Goal: Information Seeking & Learning: Compare options

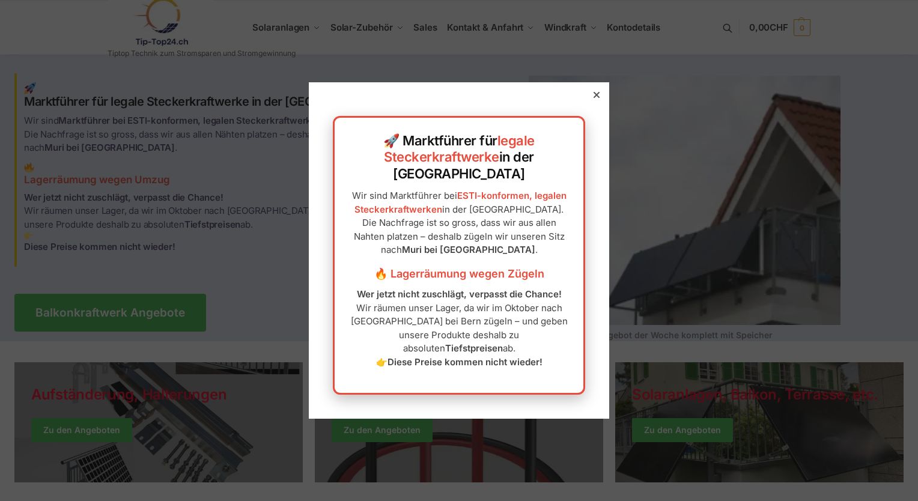
click at [594, 98] on icon at bounding box center [597, 95] width 6 height 6
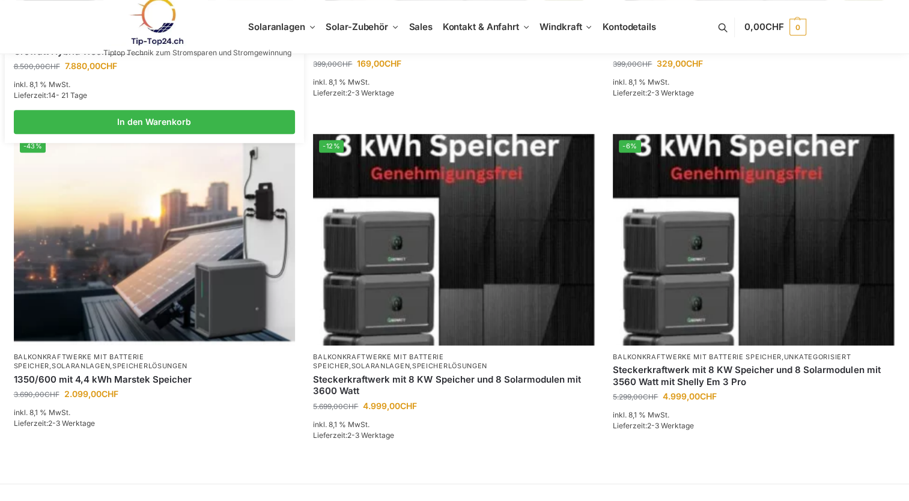
scroll to position [781, 0]
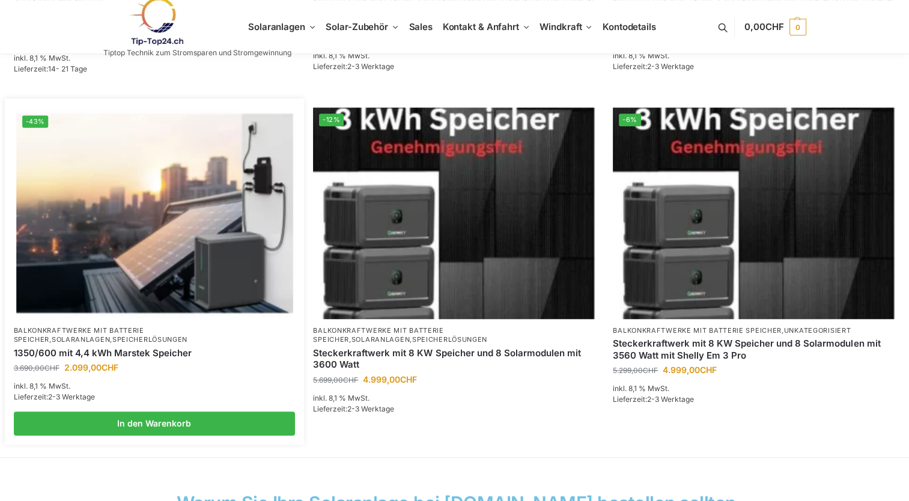
click at [112, 335] on link "Speicherlösungen" at bounding box center [149, 339] width 75 height 8
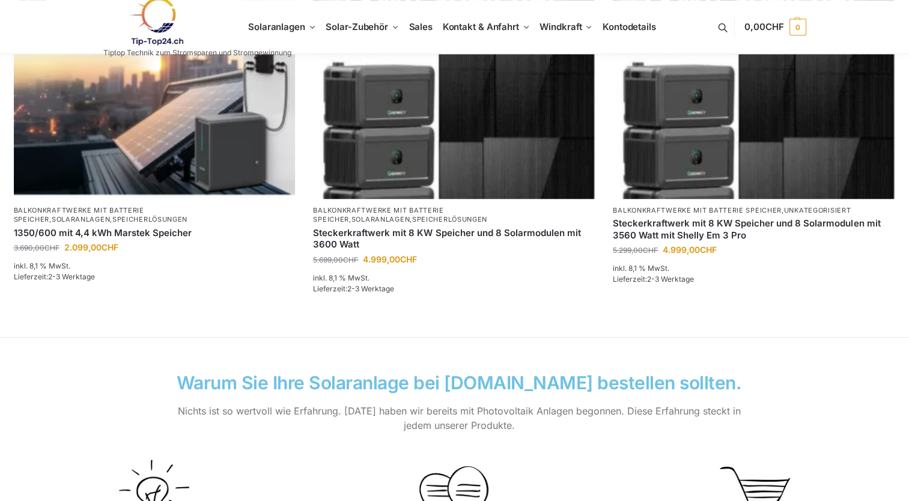
scroll to position [962, 0]
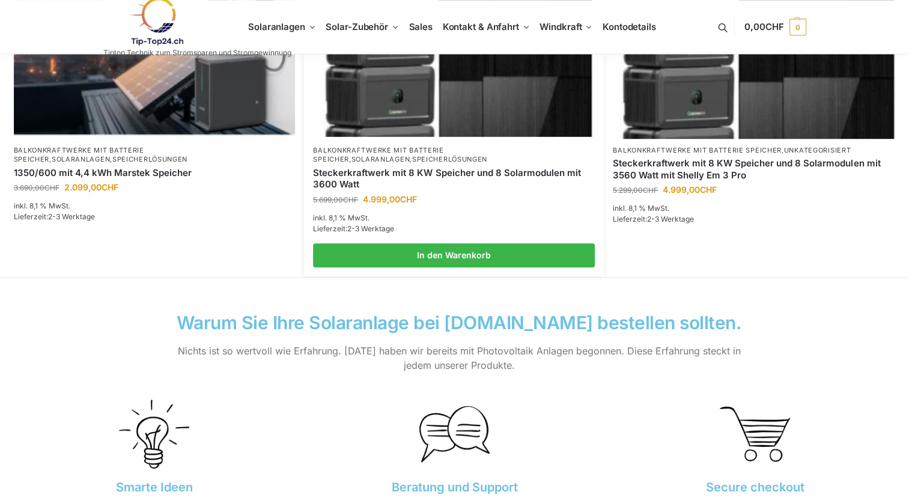
click at [440, 171] on link "Steckerkraftwerk mit 8 KW Speicher und 8 Solarmodulen mit 3600 Watt" at bounding box center [454, 178] width 282 height 23
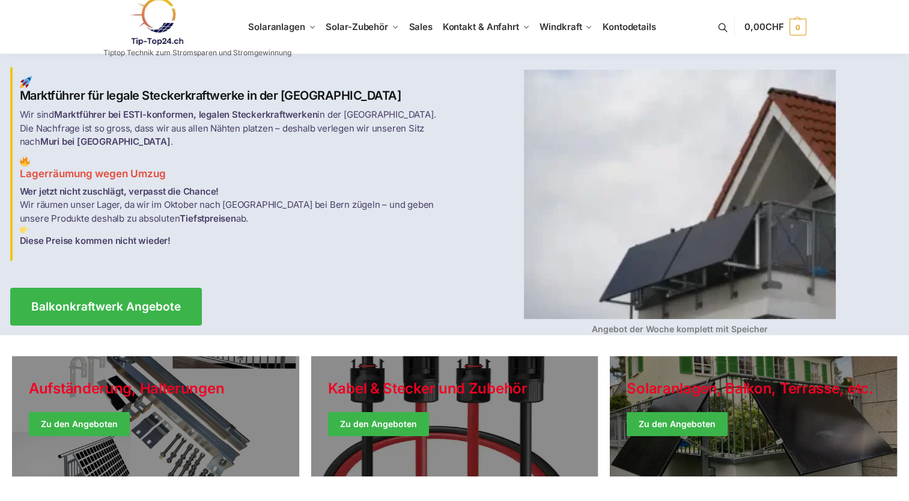
scroll to position [0, 0]
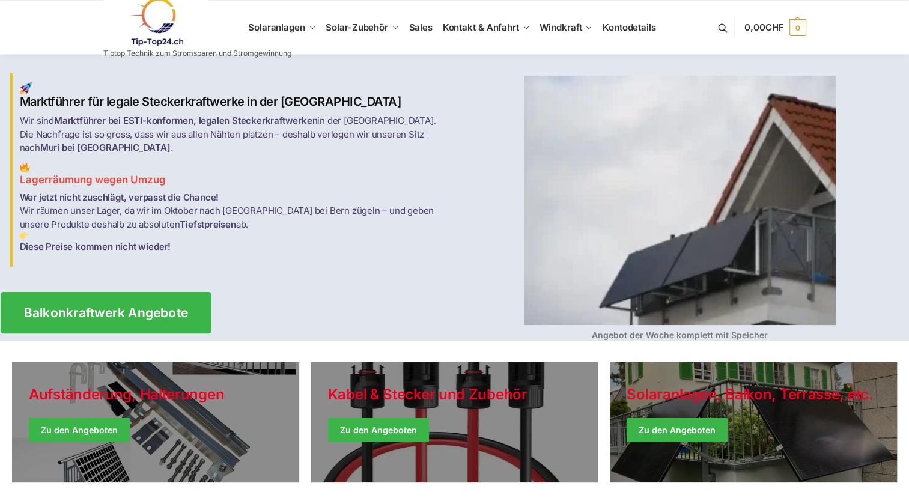
click at [148, 307] on span "Balkonkraftwerk Angebote" at bounding box center [105, 313] width 165 height 13
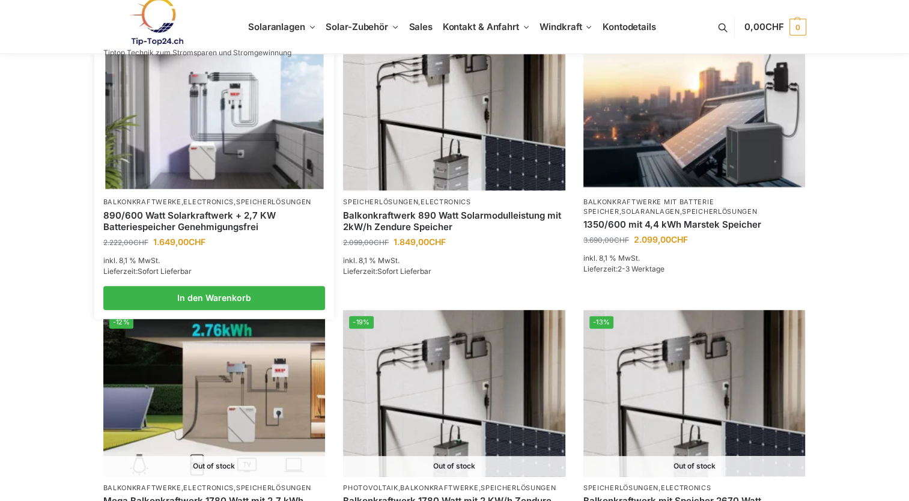
scroll to position [721, 0]
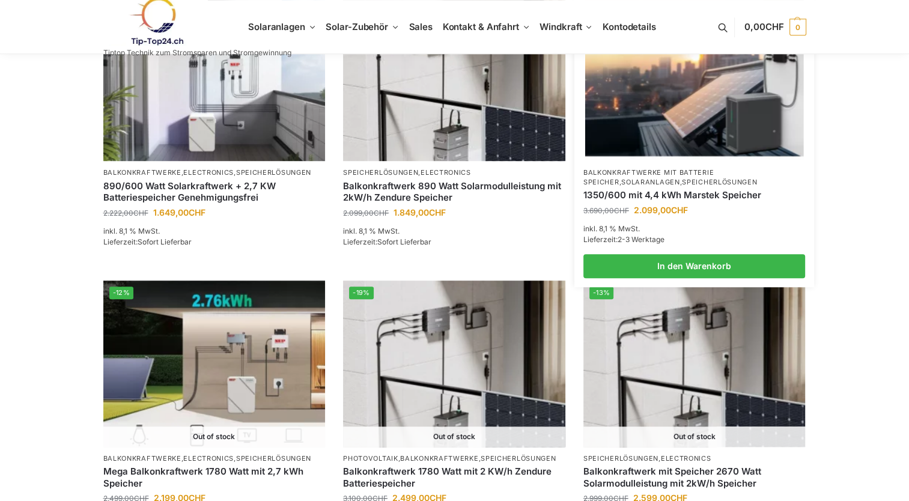
click at [682, 178] on link "Speicherlösungen" at bounding box center [719, 182] width 75 height 8
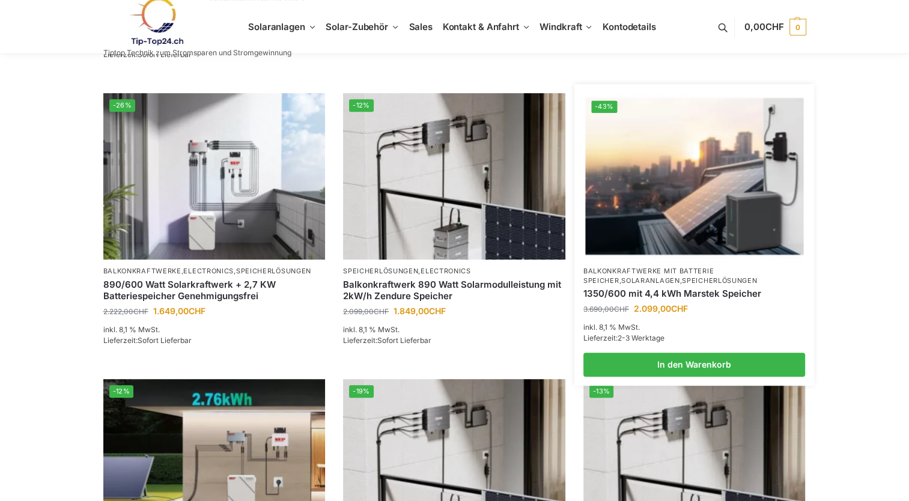
scroll to position [661, 0]
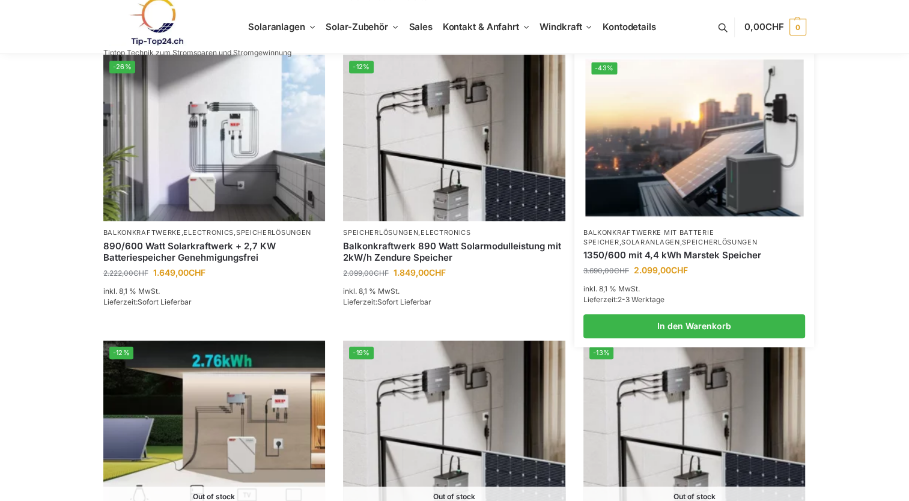
click at [639, 257] on link "1350/600 mit 4,4 kWh Marstek Speicher" at bounding box center [695, 255] width 222 height 12
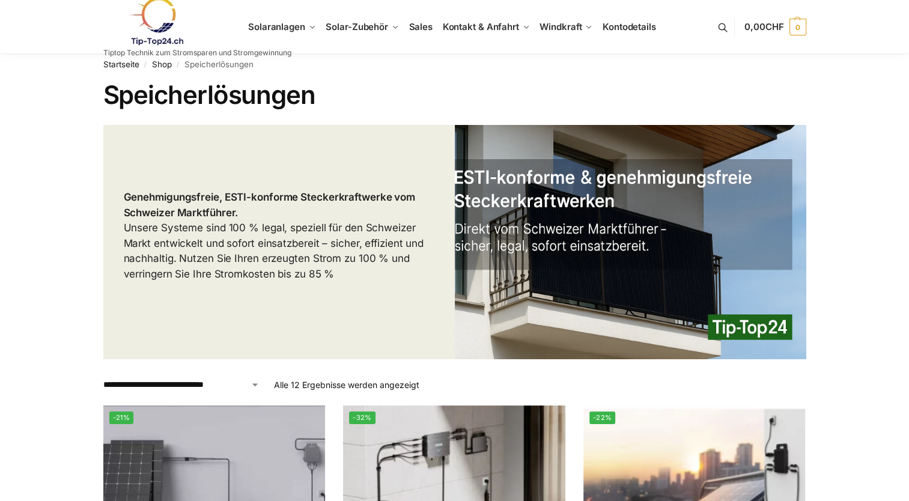
scroll to position [0, 0]
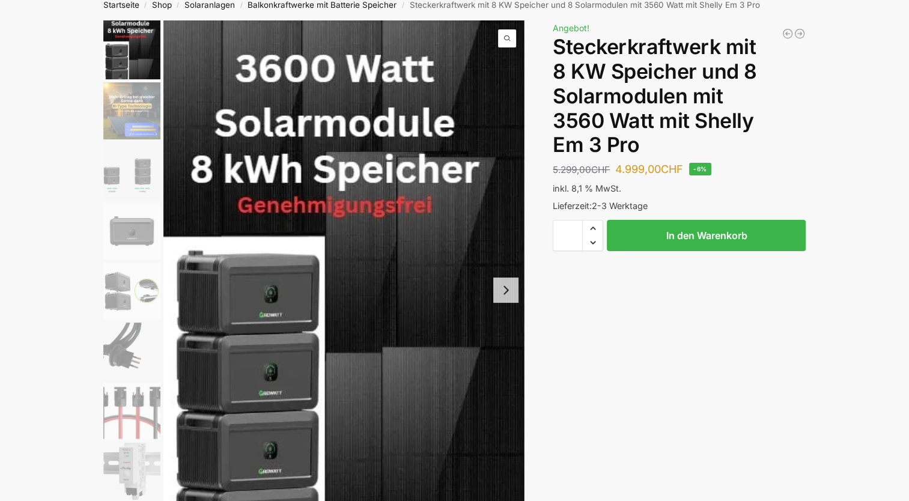
scroll to position [60, 0]
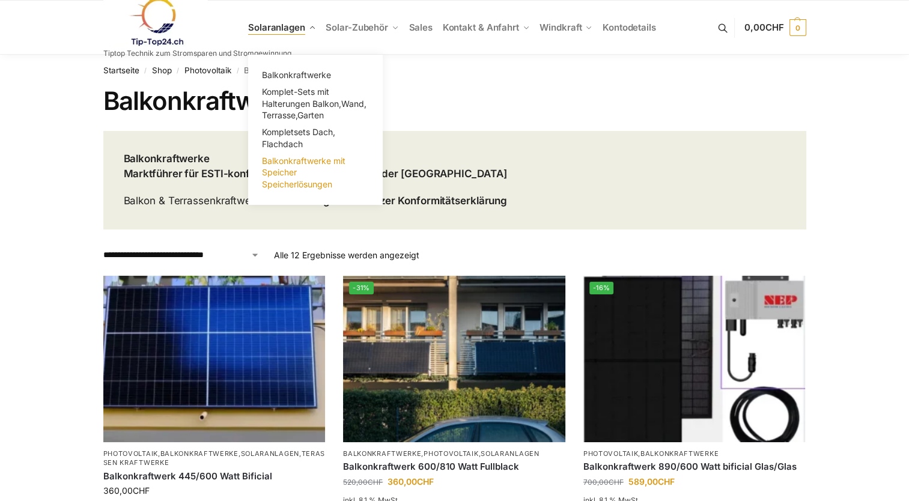
click at [287, 167] on span "Balkonkraftwerke mit Speicher Speicherlösungen" at bounding box center [304, 173] width 84 height 34
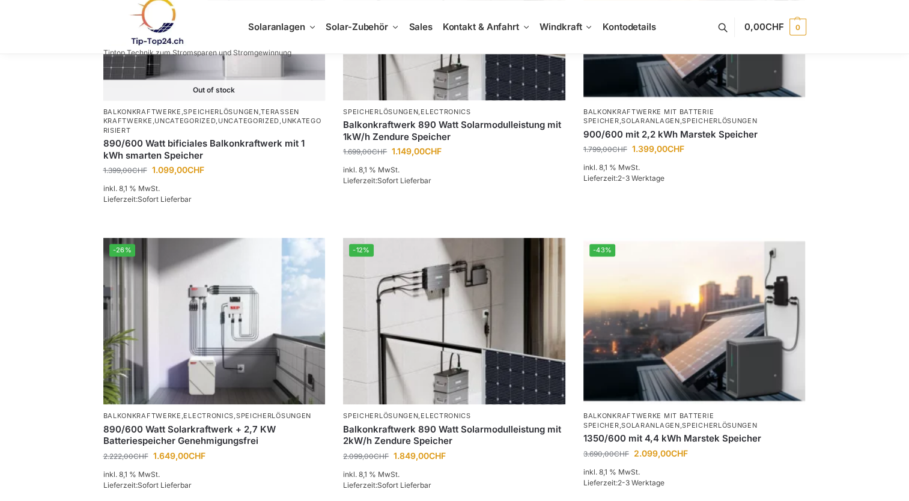
scroll to position [481, 0]
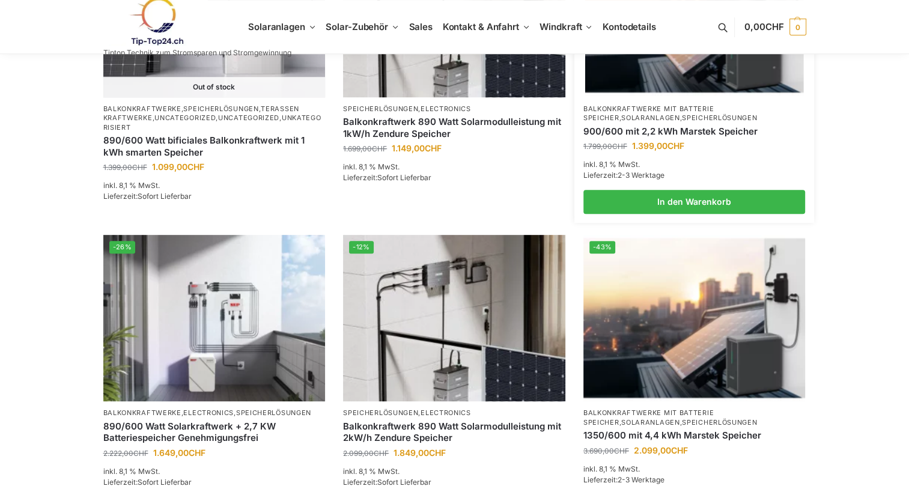
click at [665, 127] on link "900/600 mit 2,2 kWh Marstek Speicher" at bounding box center [695, 132] width 222 height 12
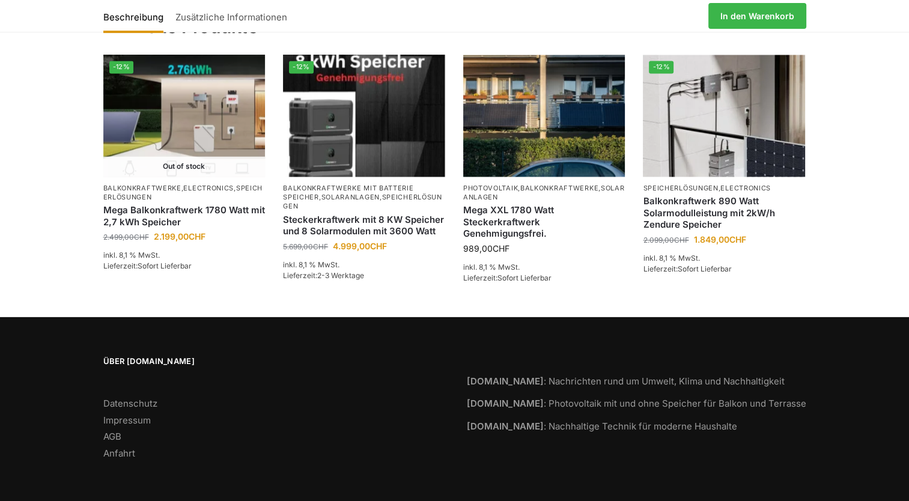
scroll to position [1990, 0]
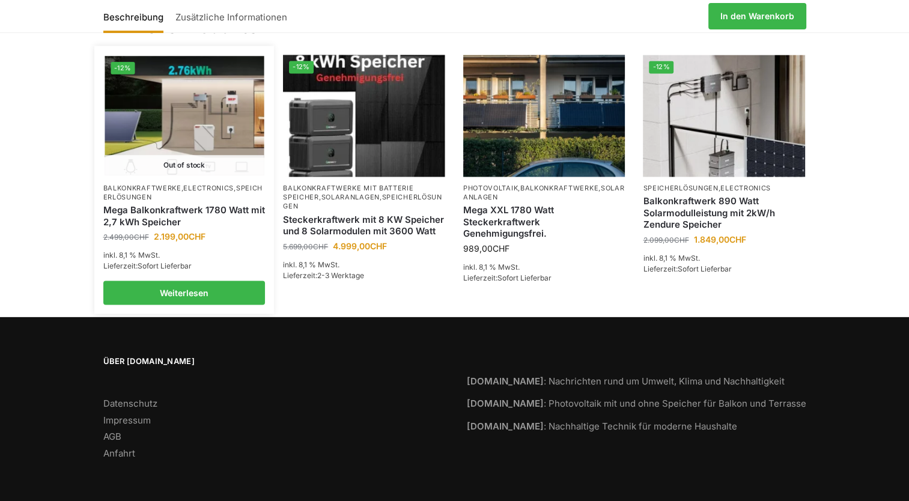
click at [183, 213] on link "Mega Balkonkraftwerk 1780 Watt mit 2,7 kWh Speicher" at bounding box center [184, 215] width 162 height 23
